Goal: Transaction & Acquisition: Purchase product/service

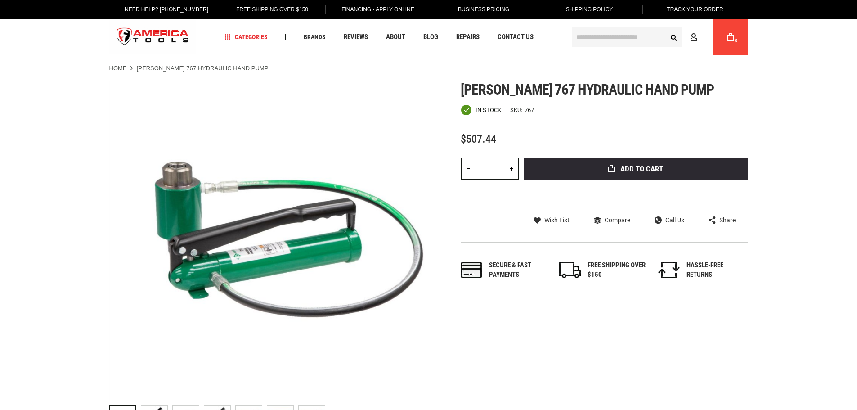
click at [606, 126] on div "Greenlee 767 hydraulic hand pump In stock SKU 767 $507.44 Total: $ 507.44 Qty *…" at bounding box center [605, 189] width 288 height 216
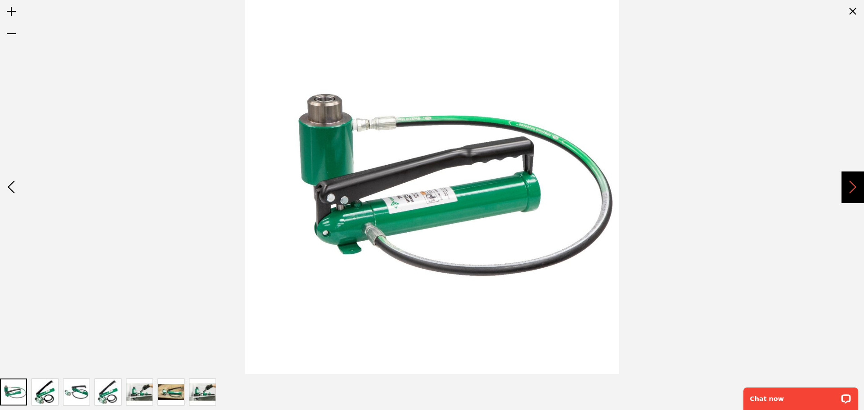
click at [849, 194] on div "Next" at bounding box center [852, 186] width 22 height 31
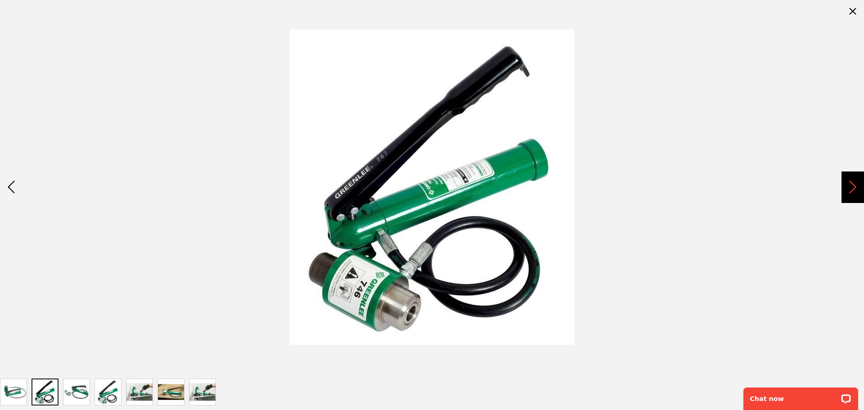
click at [849, 194] on div "Next" at bounding box center [852, 186] width 22 height 31
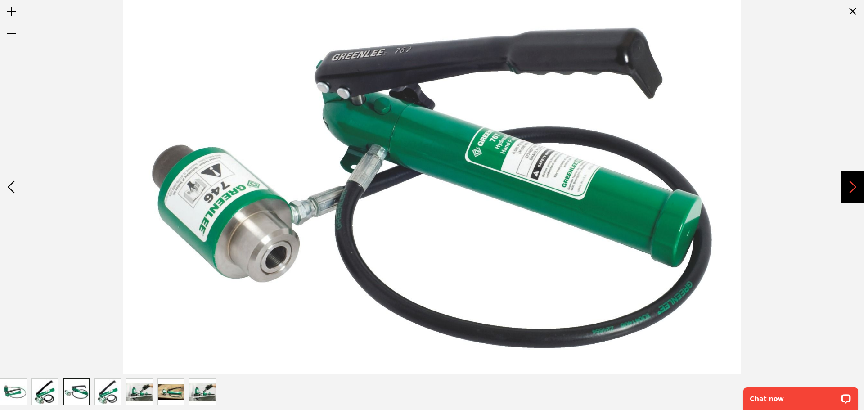
click at [849, 194] on div "Next" at bounding box center [852, 186] width 22 height 31
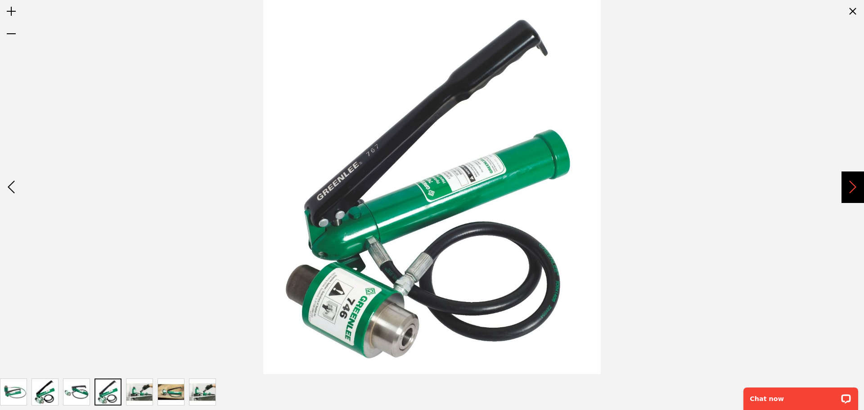
click at [849, 194] on div "Next" at bounding box center [852, 186] width 22 height 31
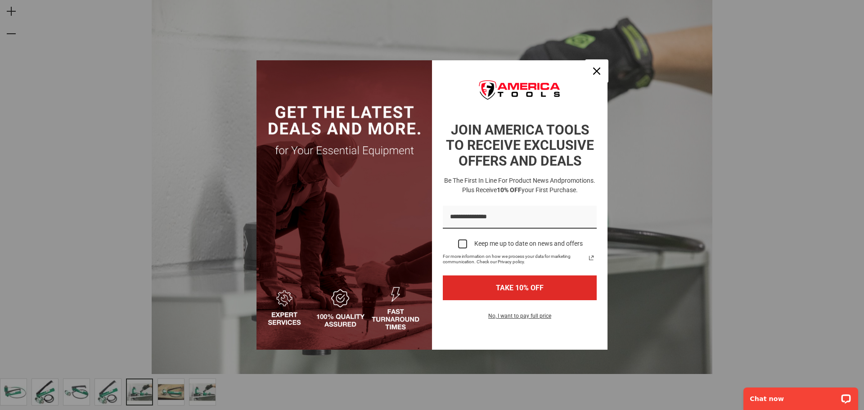
click at [600, 72] on div "Close" at bounding box center [596, 71] width 14 height 14
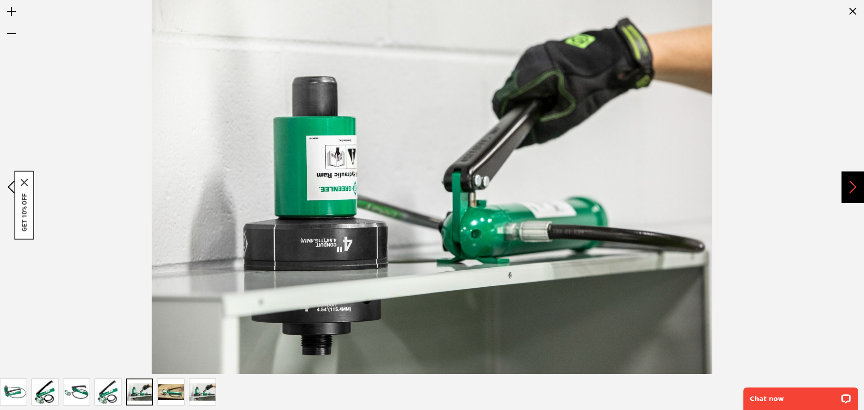
click at [857, 191] on div "Next" at bounding box center [852, 186] width 22 height 31
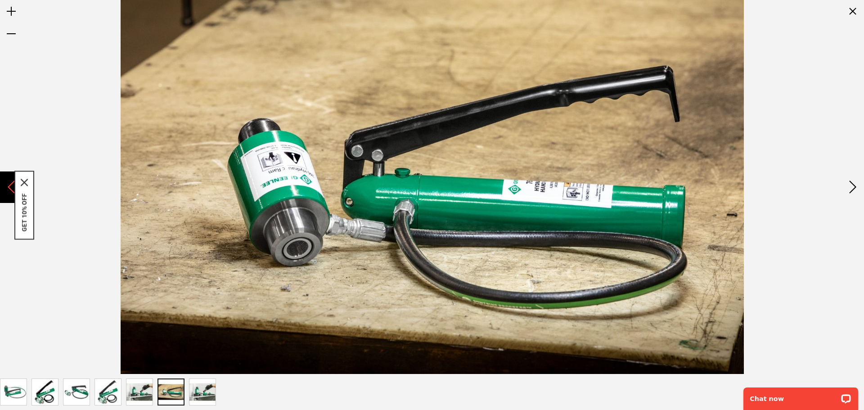
click at [8, 189] on div "Previous" at bounding box center [11, 186] width 22 height 31
